Goal: Task Accomplishment & Management: Manage account settings

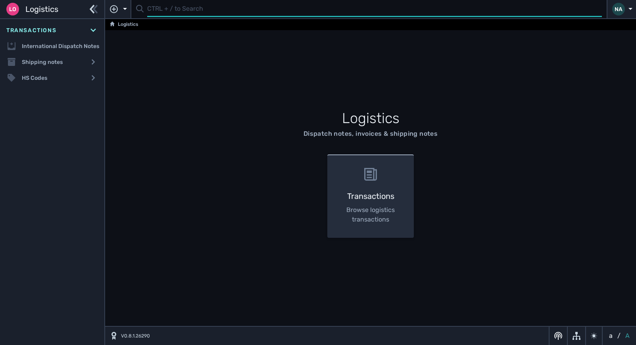
click at [156, 12] on input "text" at bounding box center [374, 9] width 455 height 15
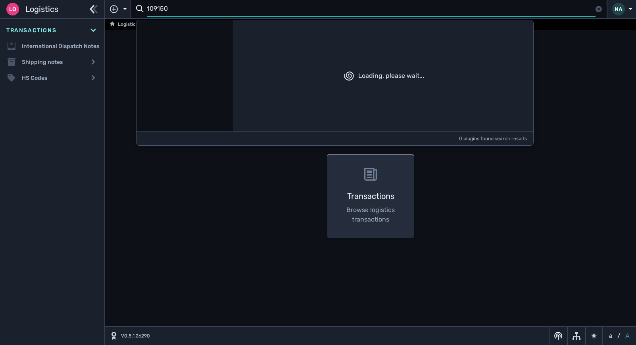
click at [149, 6] on input "109150" at bounding box center [371, 9] width 449 height 15
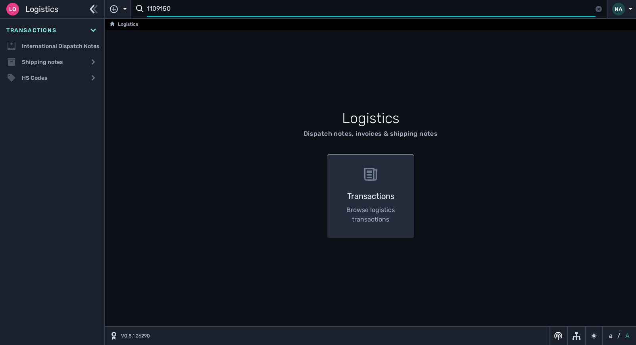
click at [177, 9] on input "1109150" at bounding box center [371, 9] width 449 height 15
type input "1109150"
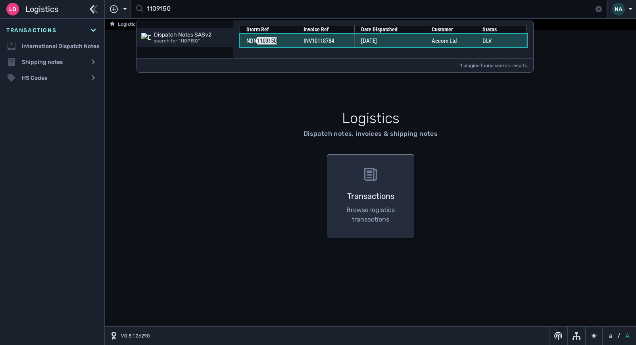
click at [339, 42] on td "INV10118784" at bounding box center [326, 40] width 58 height 13
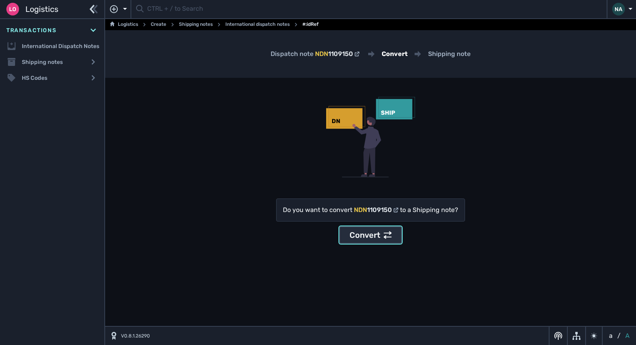
click at [380, 231] on div "Convert" at bounding box center [370, 235] width 42 height 12
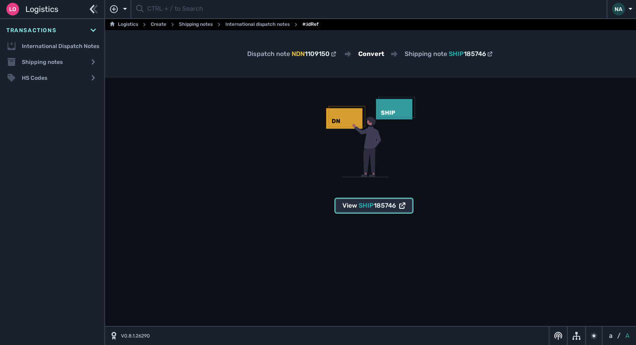
click at [374, 207] on span "185746" at bounding box center [385, 205] width 22 height 8
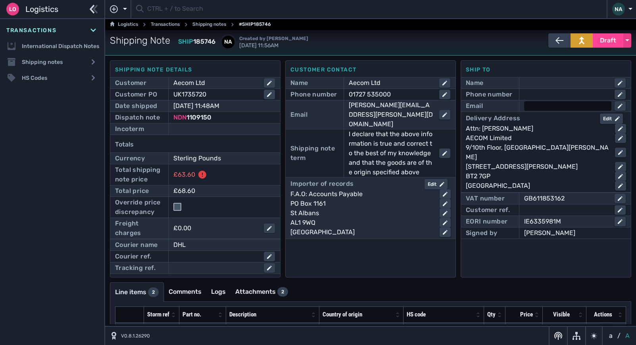
click at [528, 105] on div at bounding box center [567, 106] width 87 height 10
type input "sara.pearson@aecom.com"
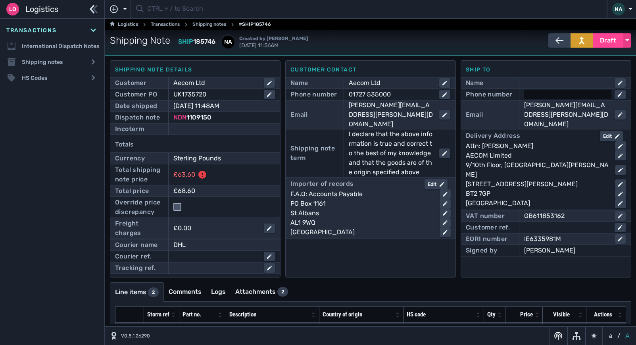
click at [535, 92] on div at bounding box center [567, 95] width 87 height 10
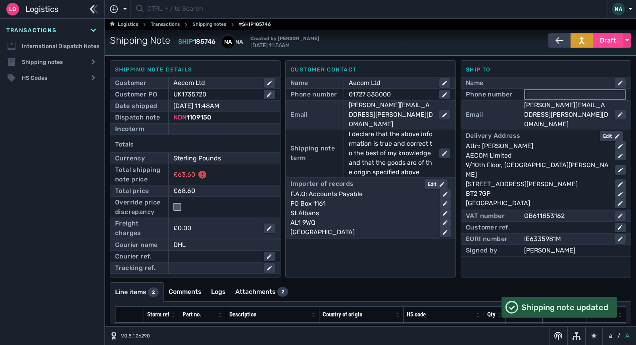
click at [537, 95] on input "text" at bounding box center [575, 95] width 100 height 10
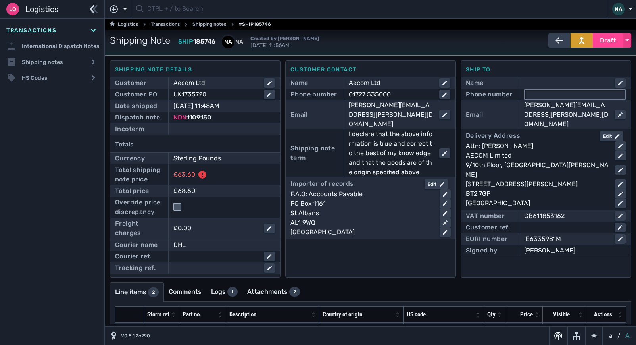
type input "02890607200"
click at [204, 129] on div at bounding box center [224, 129] width 102 height 10
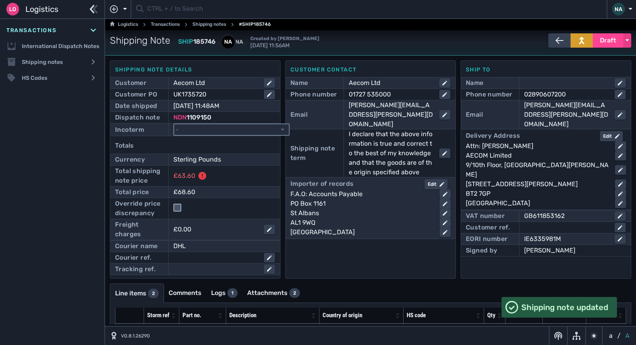
click at [204, 129] on select "- Ex Works - EXW Free Carrier - FCA Carriage Paid To - CPT Carriage Insurance P…" at bounding box center [231, 129] width 115 height 11
select select "[object Object]"
click at [174, 124] on select "- Ex Works - EXW Free Carrier - FCA Carriage Paid To - CPT Carriage Insurance P…" at bounding box center [231, 129] width 115 height 11
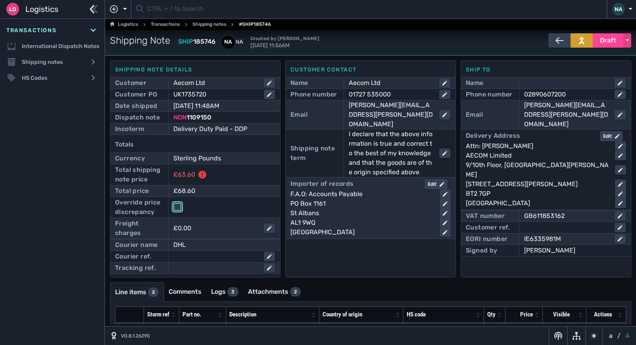
click at [180, 204] on input "checkbox" at bounding box center [177, 207] width 8 height 8
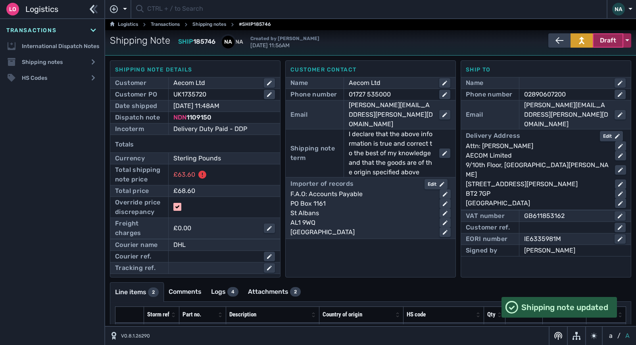
click at [607, 42] on span "Draft" at bounding box center [608, 41] width 16 height 10
click at [568, 59] on div "Dispatched" at bounding box center [592, 57] width 75 height 16
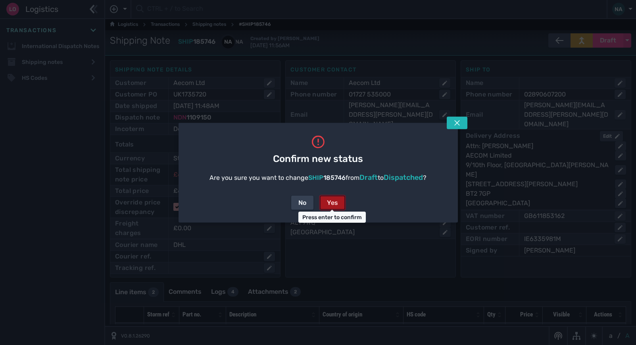
click at [340, 203] on button "Yes" at bounding box center [332, 202] width 25 height 14
checkbox input "false"
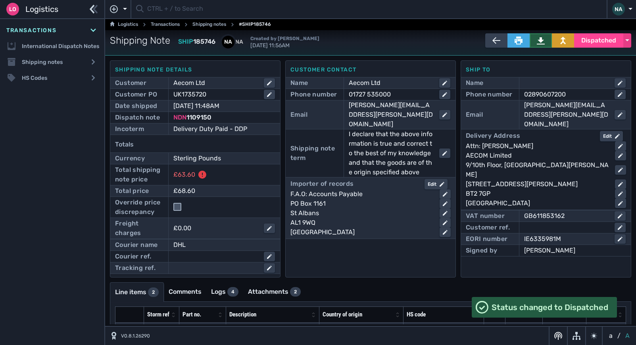
click at [537, 42] on icon at bounding box center [541, 40] width 8 height 7
